Goal: Information Seeking & Learning: Compare options

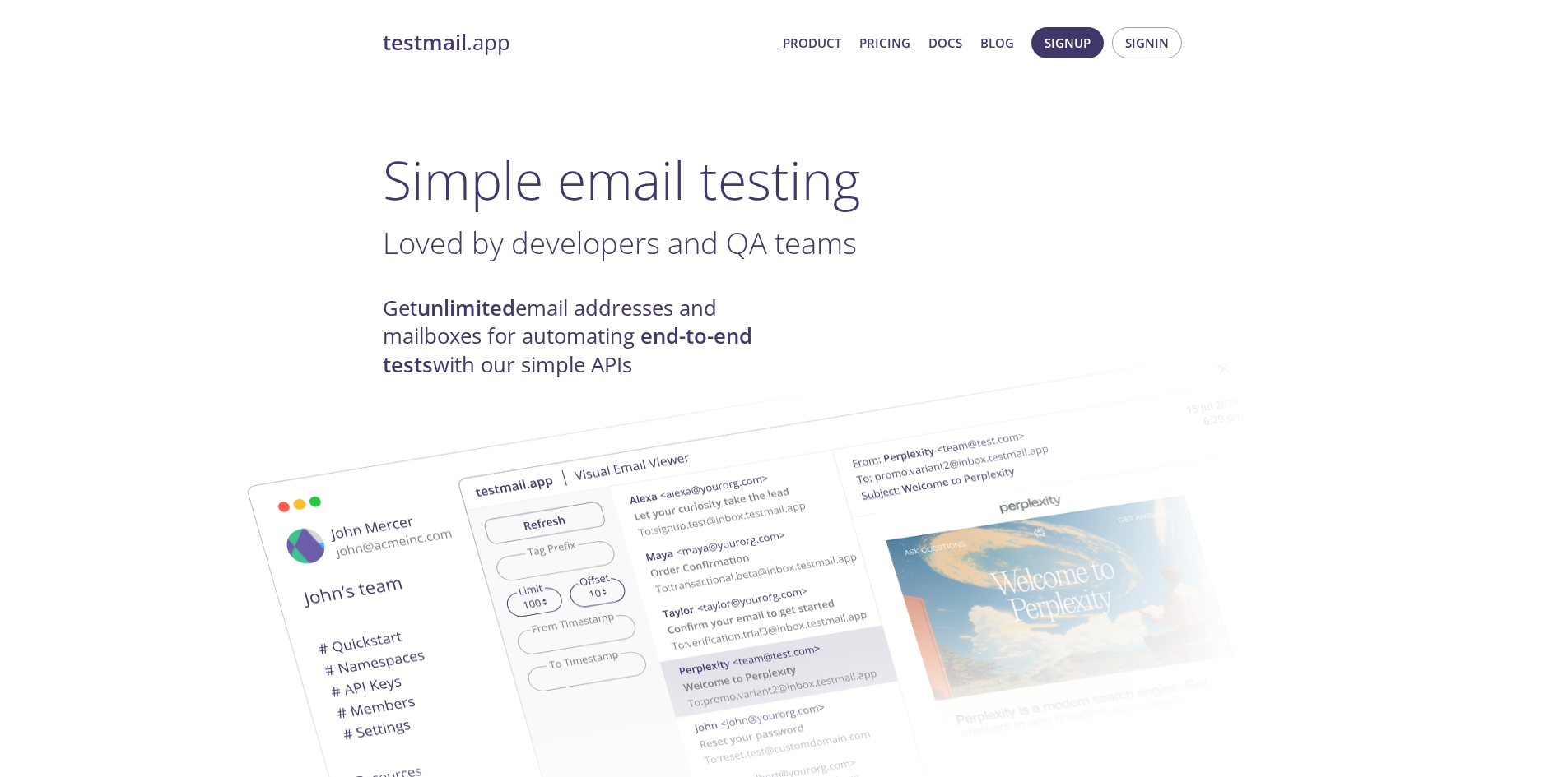
click at [898, 48] on link "Pricing" at bounding box center [885, 43] width 51 height 22
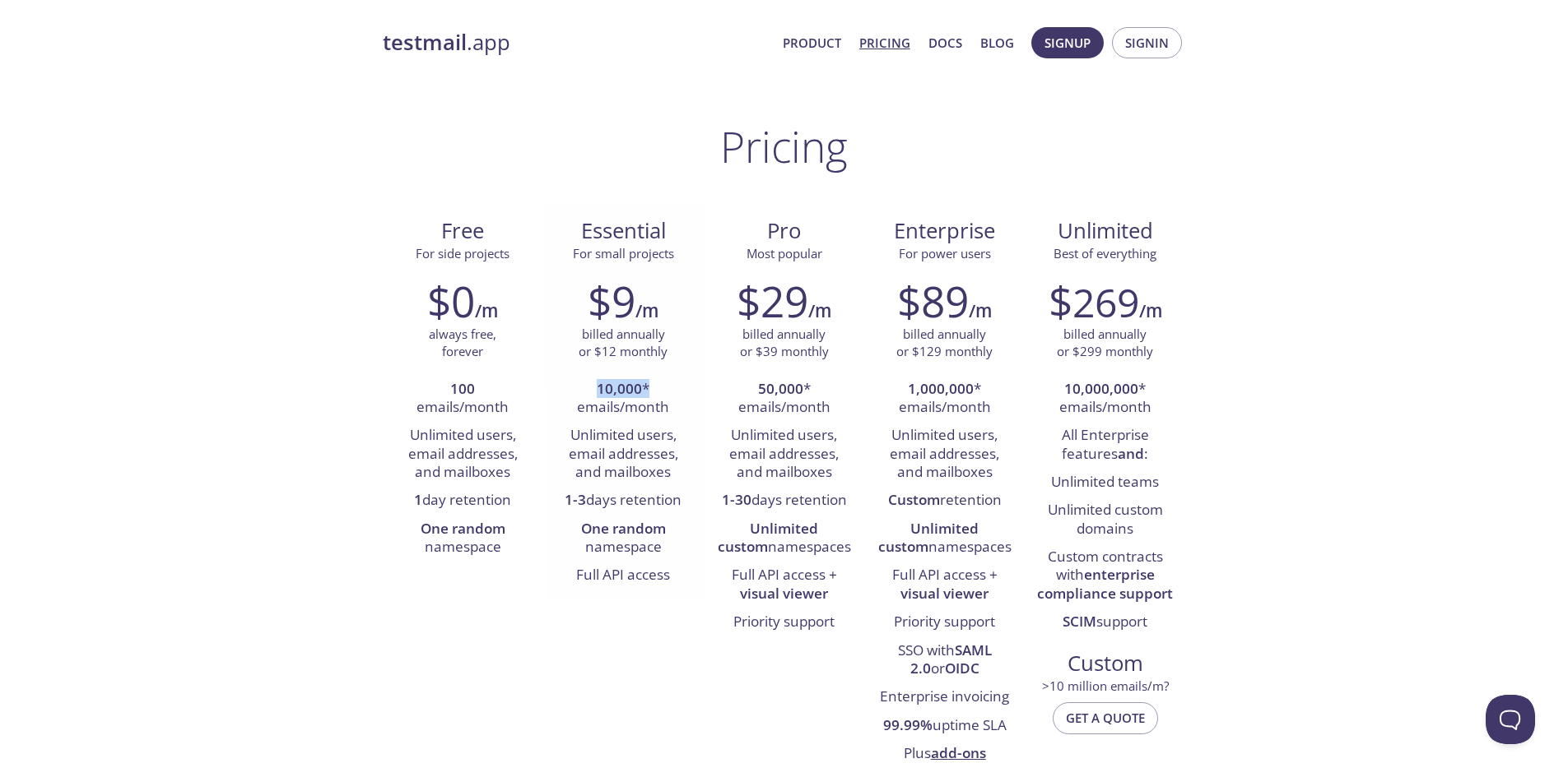
drag, startPoint x: 601, startPoint y: 392, endPoint x: 657, endPoint y: 391, distance: 56.0
click at [657, 391] on li "10,000 * emails/month" at bounding box center [623, 399] width 136 height 47
drag, startPoint x: 582, startPoint y: 412, endPoint x: 640, endPoint y: 410, distance: 58.0
click at [640, 410] on li "10,000 * emails/month" at bounding box center [623, 399] width 136 height 47
drag, startPoint x: 585, startPoint y: 439, endPoint x: 630, endPoint y: 439, distance: 45.0
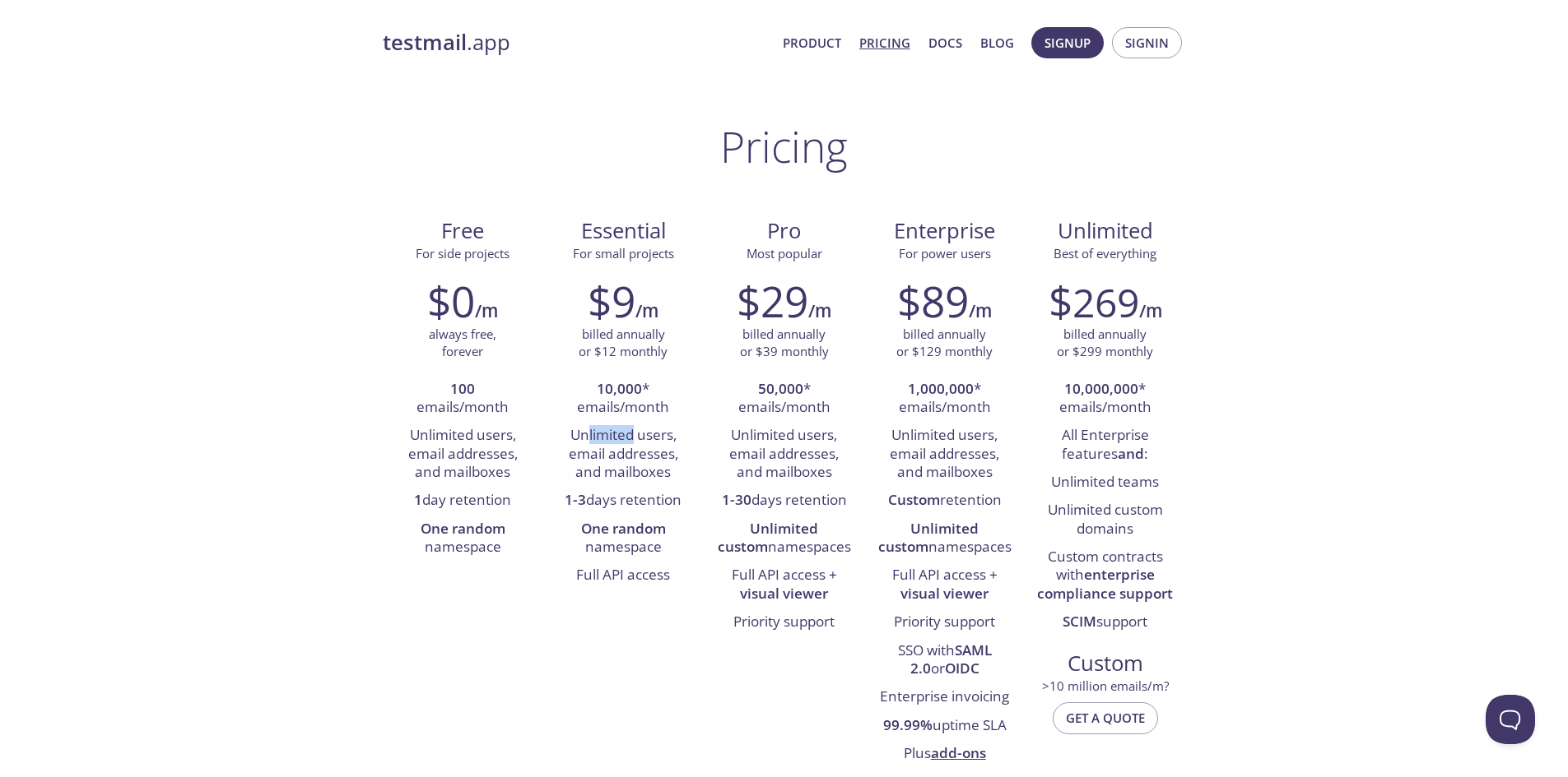
click at [630, 439] on li "Unlimited users, email addresses, and mailboxes" at bounding box center [623, 454] width 136 height 65
click at [600, 456] on li "Unlimited users, email addresses, and mailboxes" at bounding box center [623, 454] width 136 height 65
click at [616, 469] on li "Unlimited users, email addresses, and mailboxes" at bounding box center [623, 454] width 136 height 65
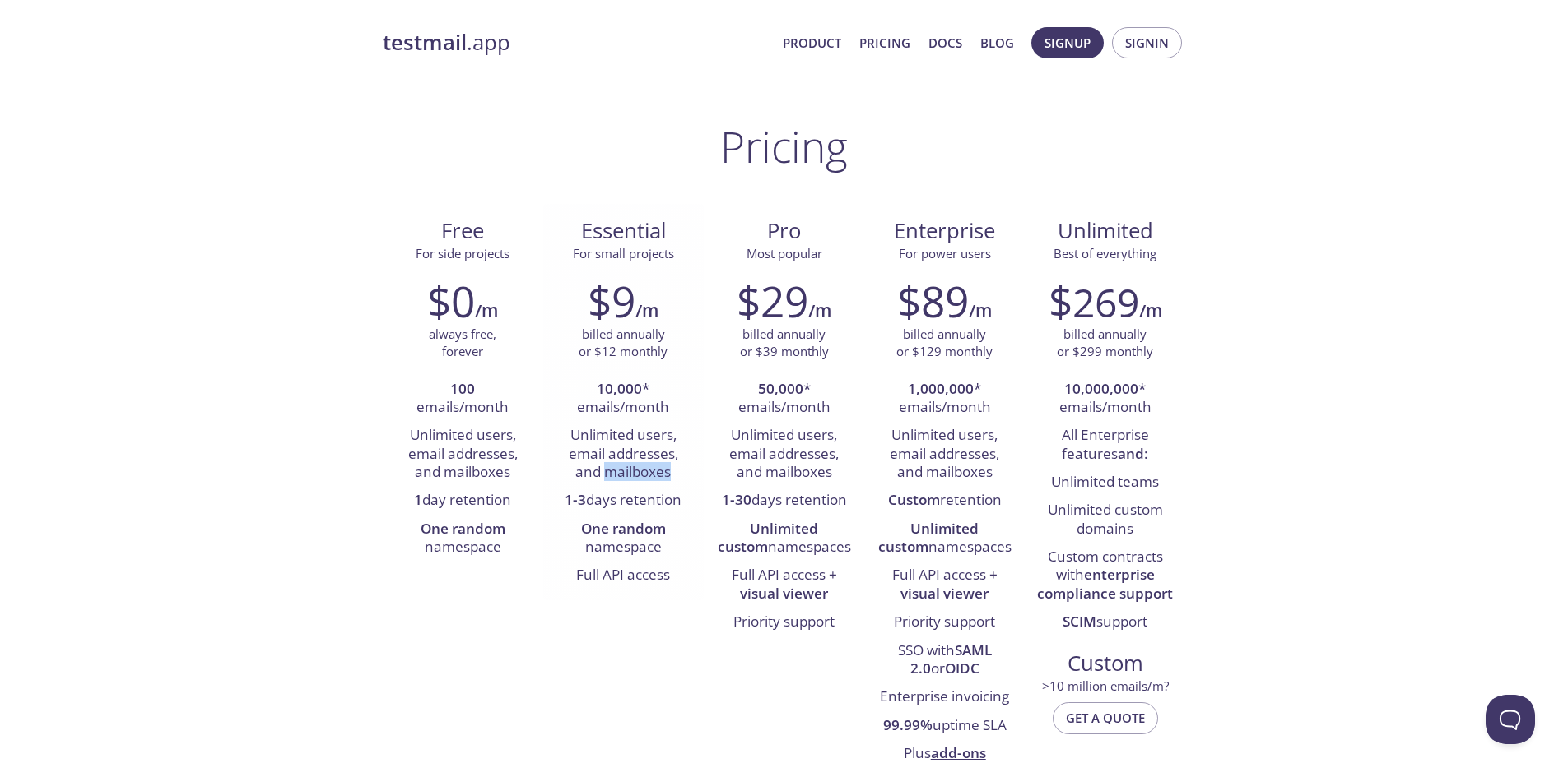
click at [616, 469] on li "Unlimited users, email addresses, and mailboxes" at bounding box center [623, 454] width 136 height 65
click at [594, 475] on li "Unlimited users, email addresses, and mailboxes" at bounding box center [623, 454] width 136 height 65
drag, startPoint x: 559, startPoint y: 510, endPoint x: 640, endPoint y: 510, distance: 81.0
click at [640, 510] on li "1-3 days retention" at bounding box center [623, 501] width 136 height 28
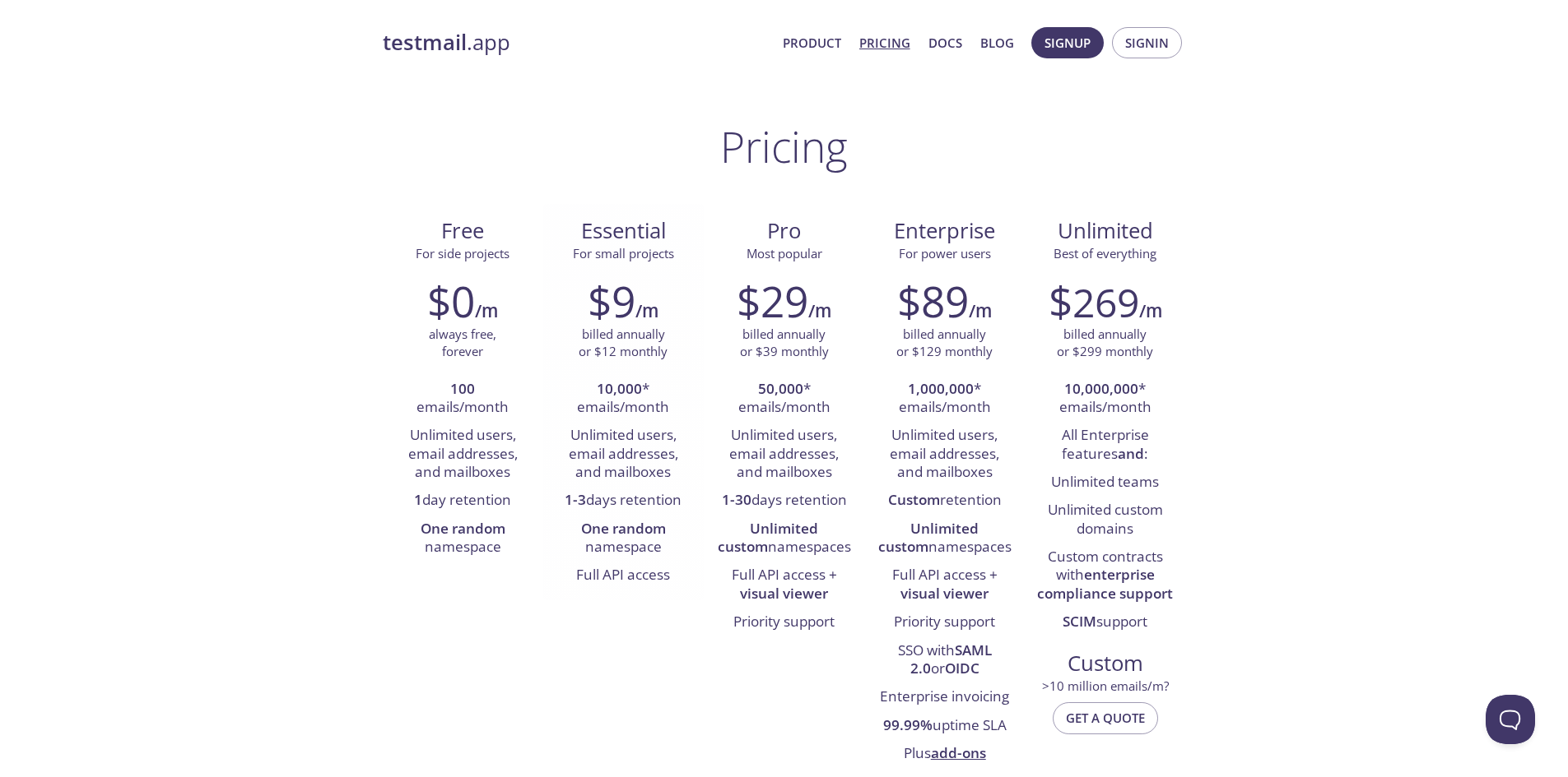
click at [640, 539] on li "One random namespace" at bounding box center [623, 539] width 136 height 47
drag, startPoint x: 368, startPoint y: 42, endPoint x: 516, endPoint y: 60, distance: 149.1
click at [1067, 50] on span "Signup" at bounding box center [1067, 43] width 46 height 22
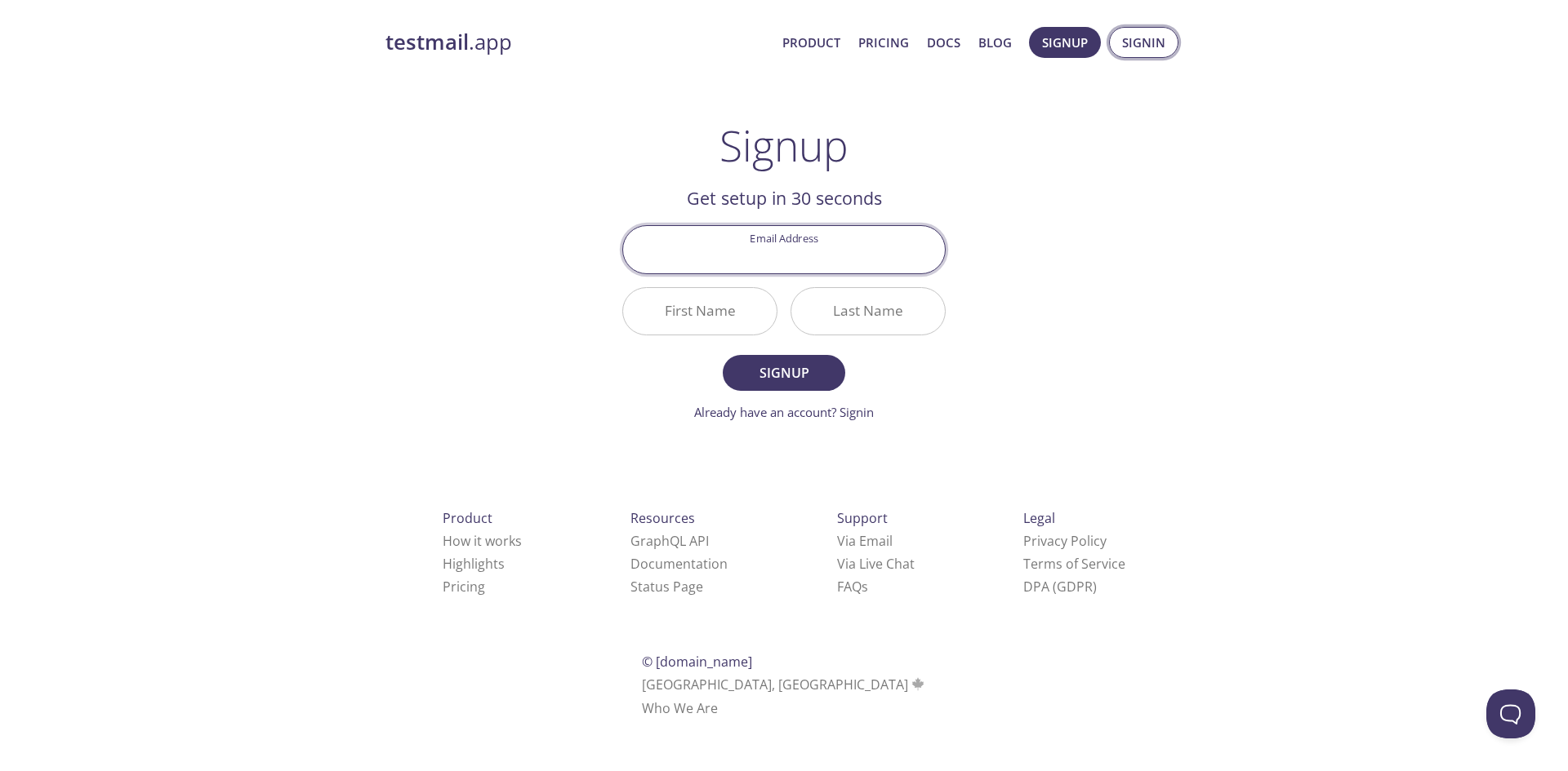
click at [1140, 54] on button "Signin" at bounding box center [1144, 42] width 69 height 31
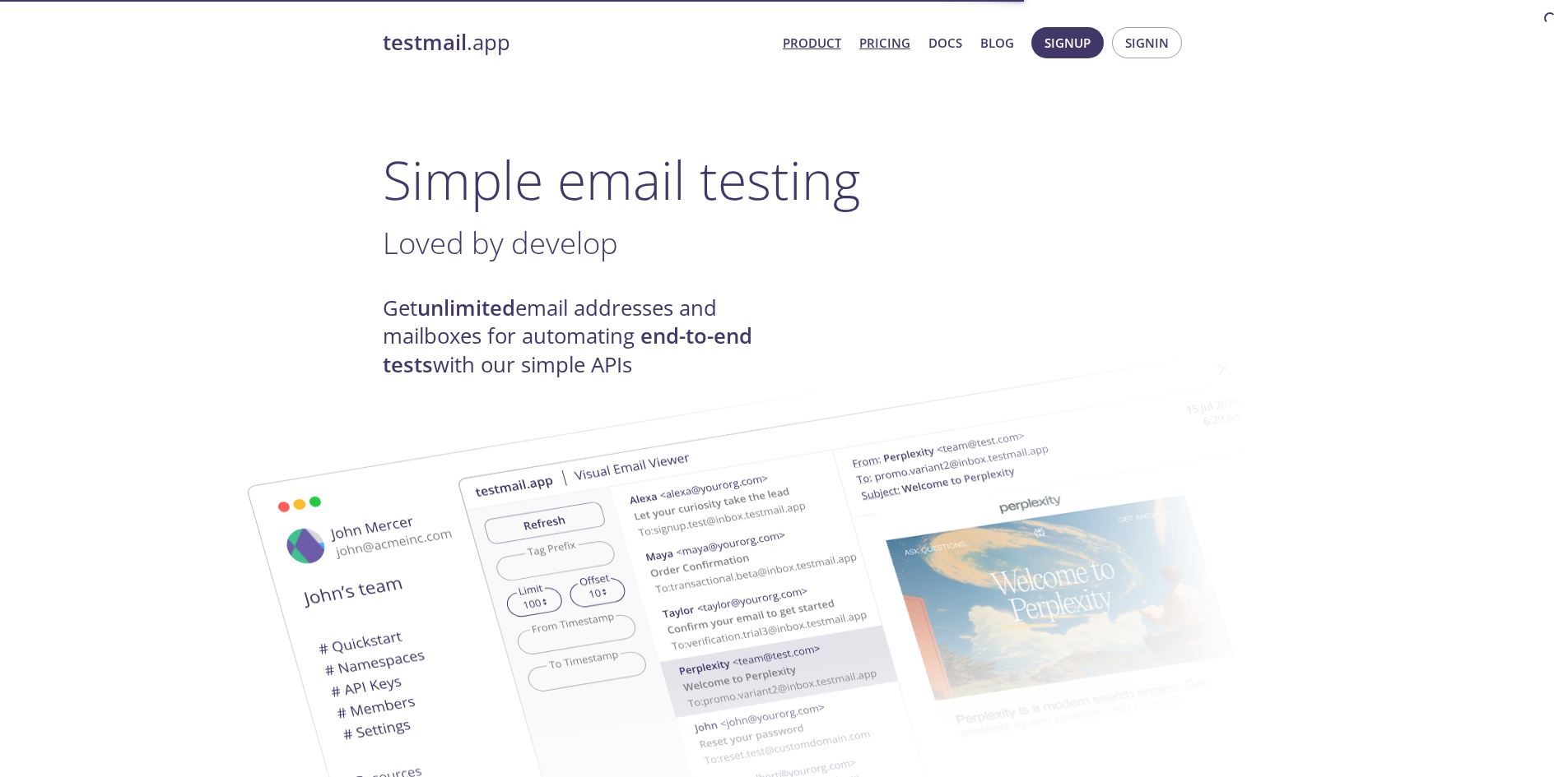
click at [876, 46] on link "Pricing" at bounding box center [885, 43] width 51 height 22
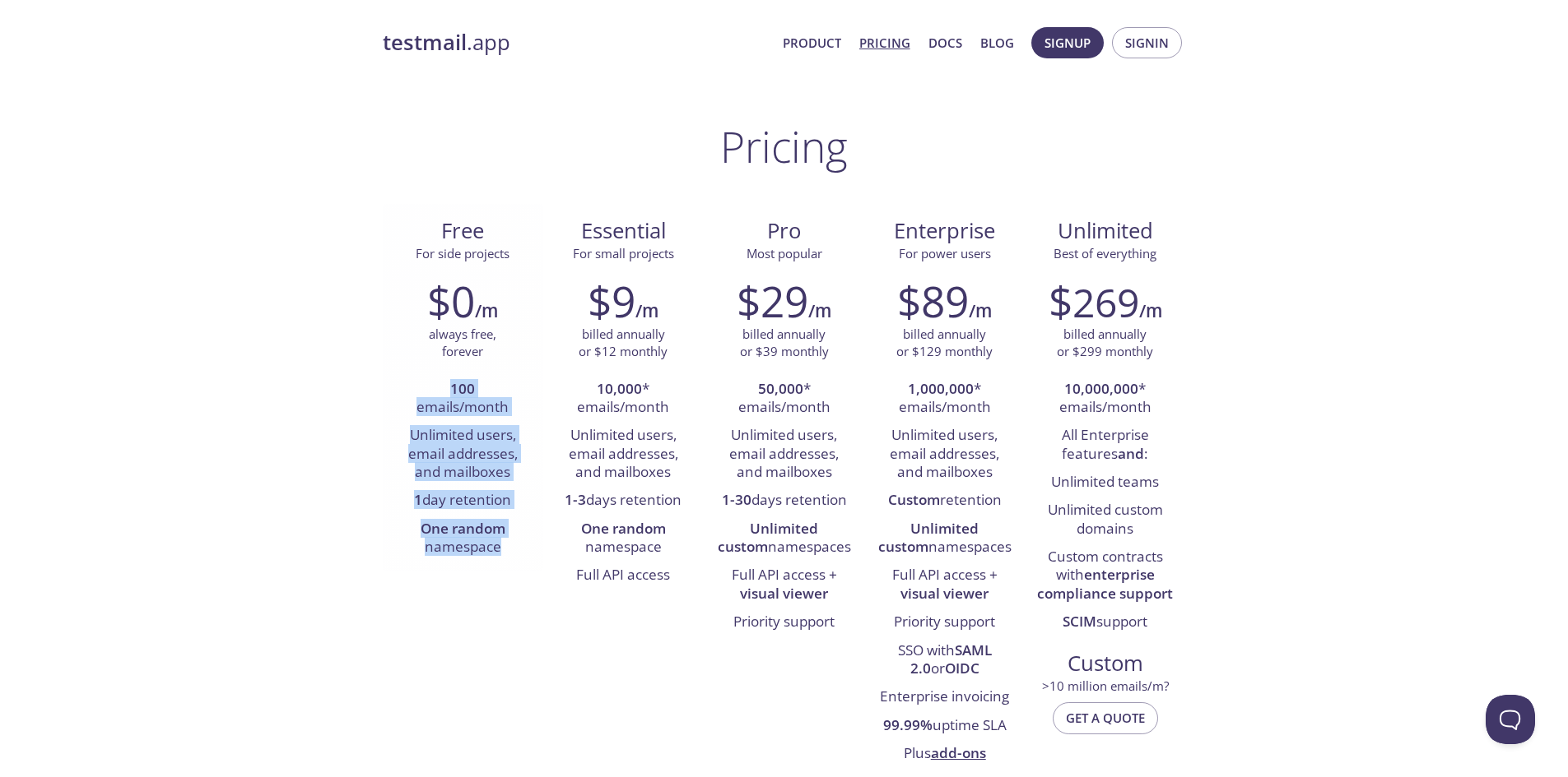
drag, startPoint x: 441, startPoint y: 393, endPoint x: 519, endPoint y: 539, distance: 165.5
click at [519, 539] on ul "100 emails/month Unlimited users, email addresses, and mailboxes 1 day retentio…" at bounding box center [463, 469] width 136 height 187
click at [519, 539] on li "One random namespace" at bounding box center [463, 539] width 136 height 47
drag, startPoint x: 512, startPoint y: 552, endPoint x: 501, endPoint y: 519, distance: 34.8
click at [501, 519] on li "One random namespace" at bounding box center [463, 539] width 136 height 47
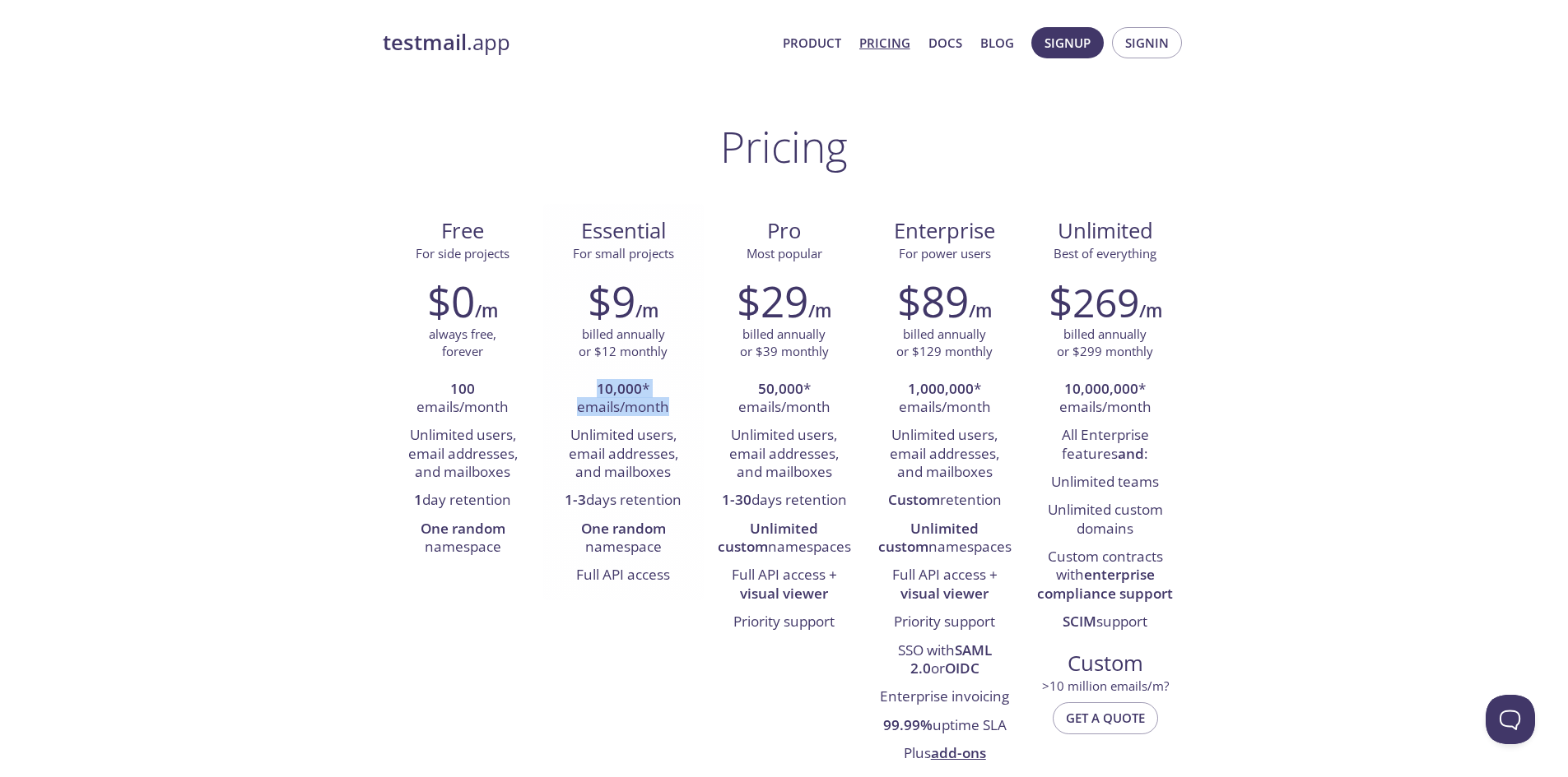
drag, startPoint x: 599, startPoint y: 386, endPoint x: 683, endPoint y: 411, distance: 87.6
click at [683, 411] on li "10,000 * emails/month" at bounding box center [623, 399] width 136 height 47
click at [636, 416] on li "10,000 * emails/month" at bounding box center [623, 399] width 136 height 47
drag, startPoint x: 596, startPoint y: 385, endPoint x: 666, endPoint y: 408, distance: 73.7
click at [666, 408] on li "10,000 * emails/month" at bounding box center [623, 399] width 136 height 47
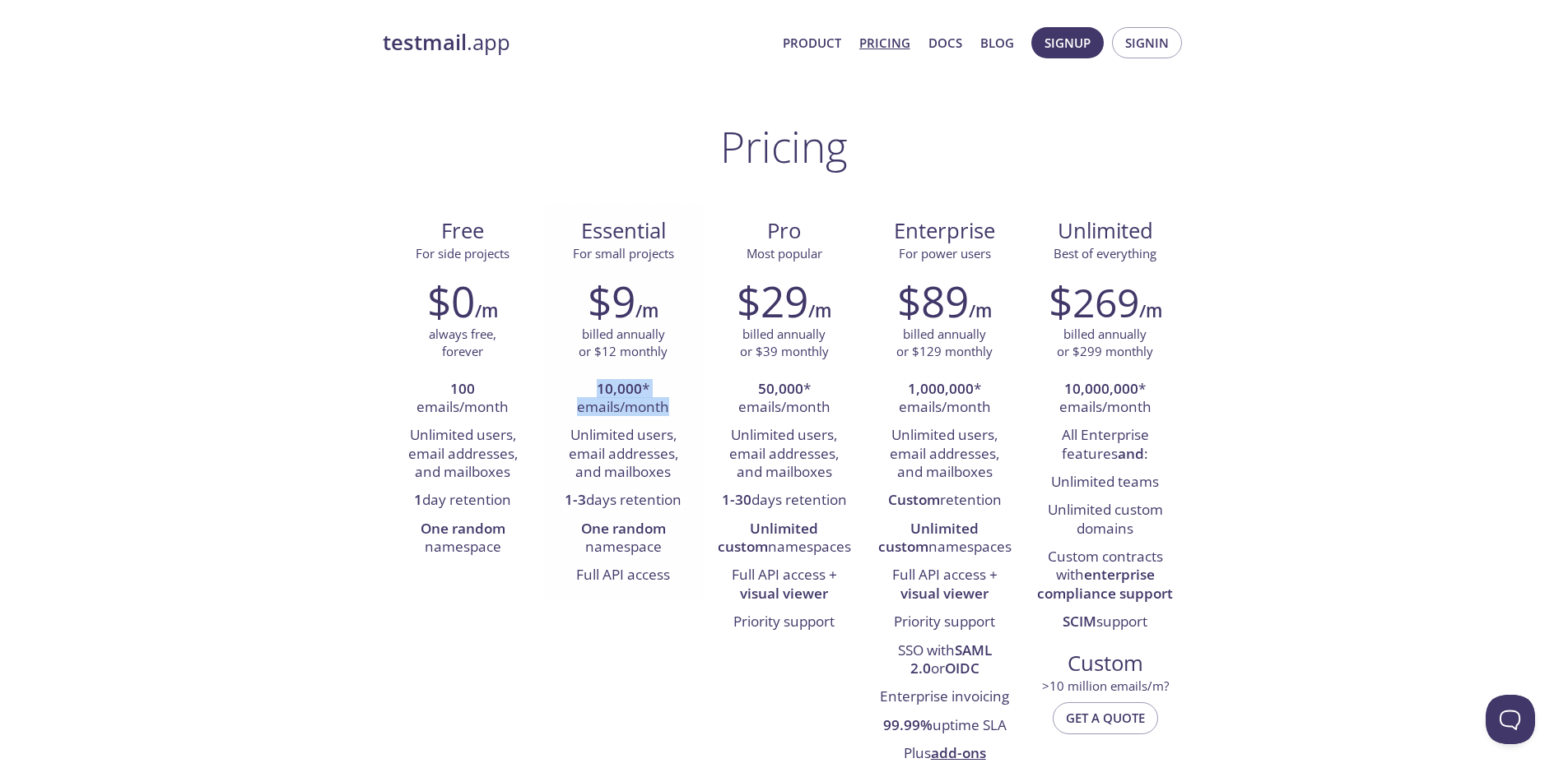
click at [666, 408] on li "10,000 * emails/month" at bounding box center [623, 399] width 136 height 47
drag, startPoint x: 597, startPoint y: 386, endPoint x: 669, endPoint y: 410, distance: 75.9
click at [669, 410] on li "10,000 * emails/month" at bounding box center [623, 399] width 136 height 47
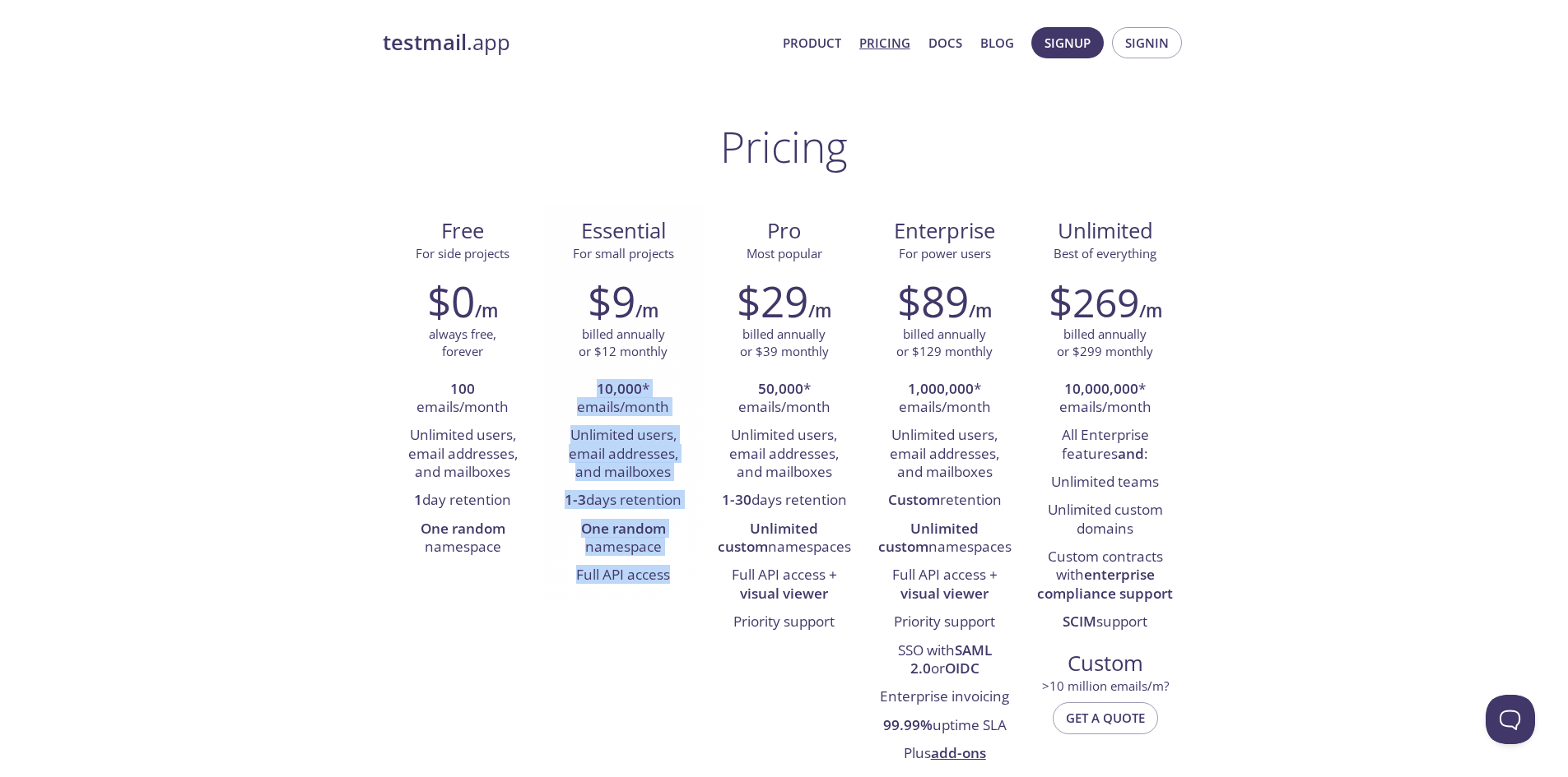
drag, startPoint x: 596, startPoint y: 388, endPoint x: 686, endPoint y: 579, distance: 211.1
click at [686, 579] on ul "10,000 * emails/month Unlimited users, email addresses, and mailboxes 1-3 days …" at bounding box center [623, 483] width 136 height 215
click at [686, 579] on li "Full API access" at bounding box center [623, 576] width 136 height 28
drag, startPoint x: 597, startPoint y: 392, endPoint x: 678, endPoint y: 551, distance: 178.4
click at [678, 551] on ul "10,000 * emails/month Unlimited users, email addresses, and mailboxes 1-3 days …" at bounding box center [623, 483] width 136 height 215
